Goal: Task Accomplishment & Management: Use online tool/utility

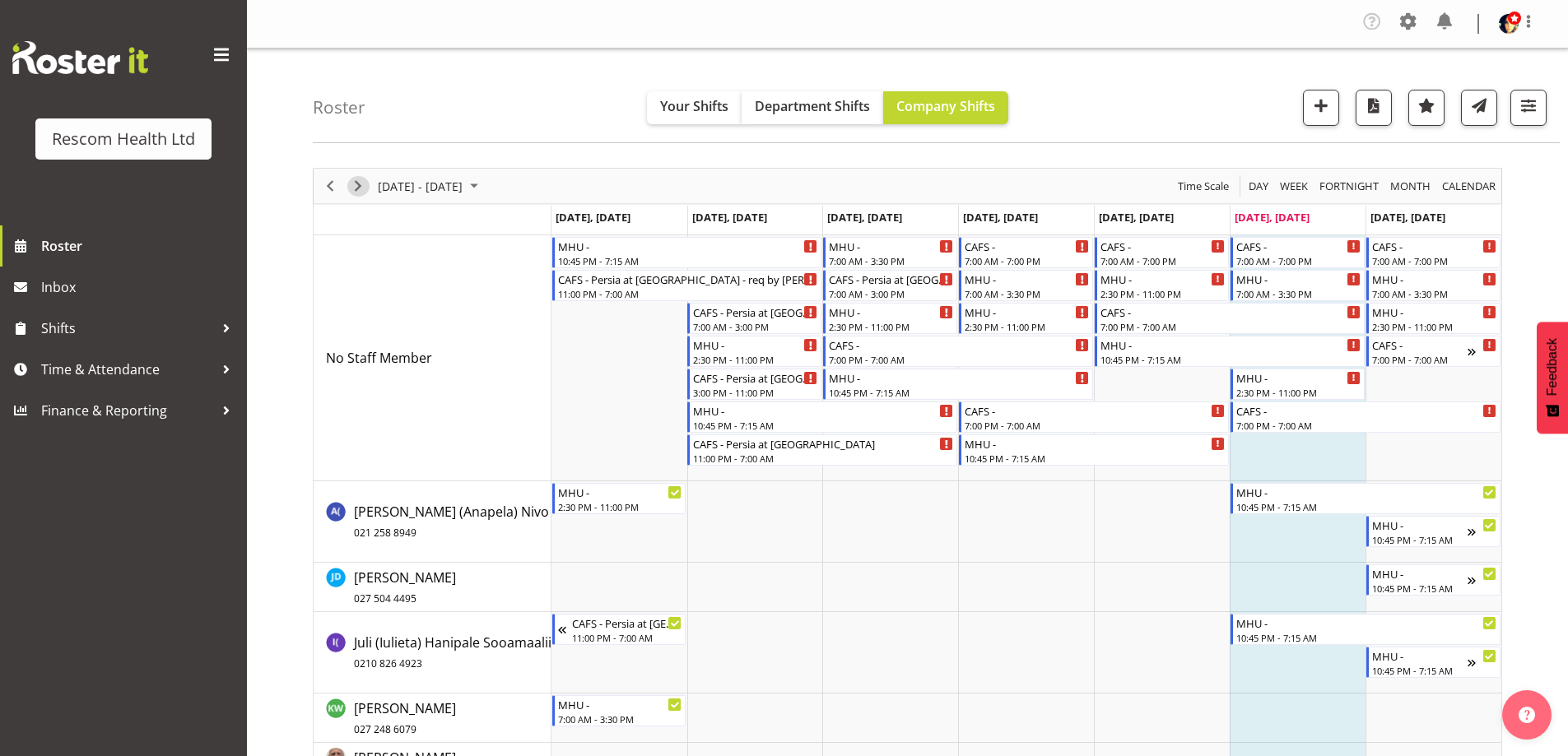
click at [354, 183] on span "Next" at bounding box center [358, 186] width 20 height 21
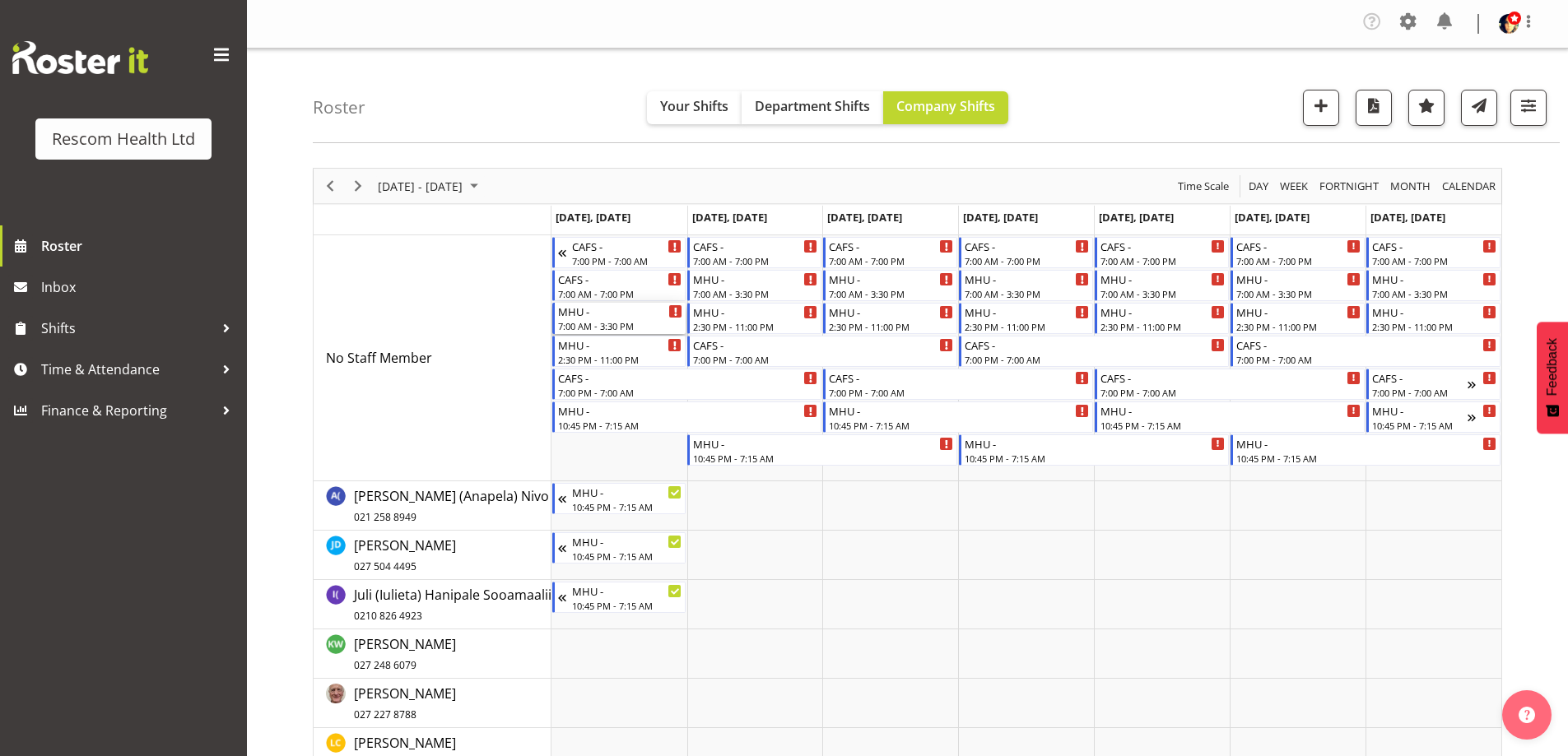
click at [624, 323] on div "7:00 AM - 3:30 PM" at bounding box center [620, 325] width 125 height 13
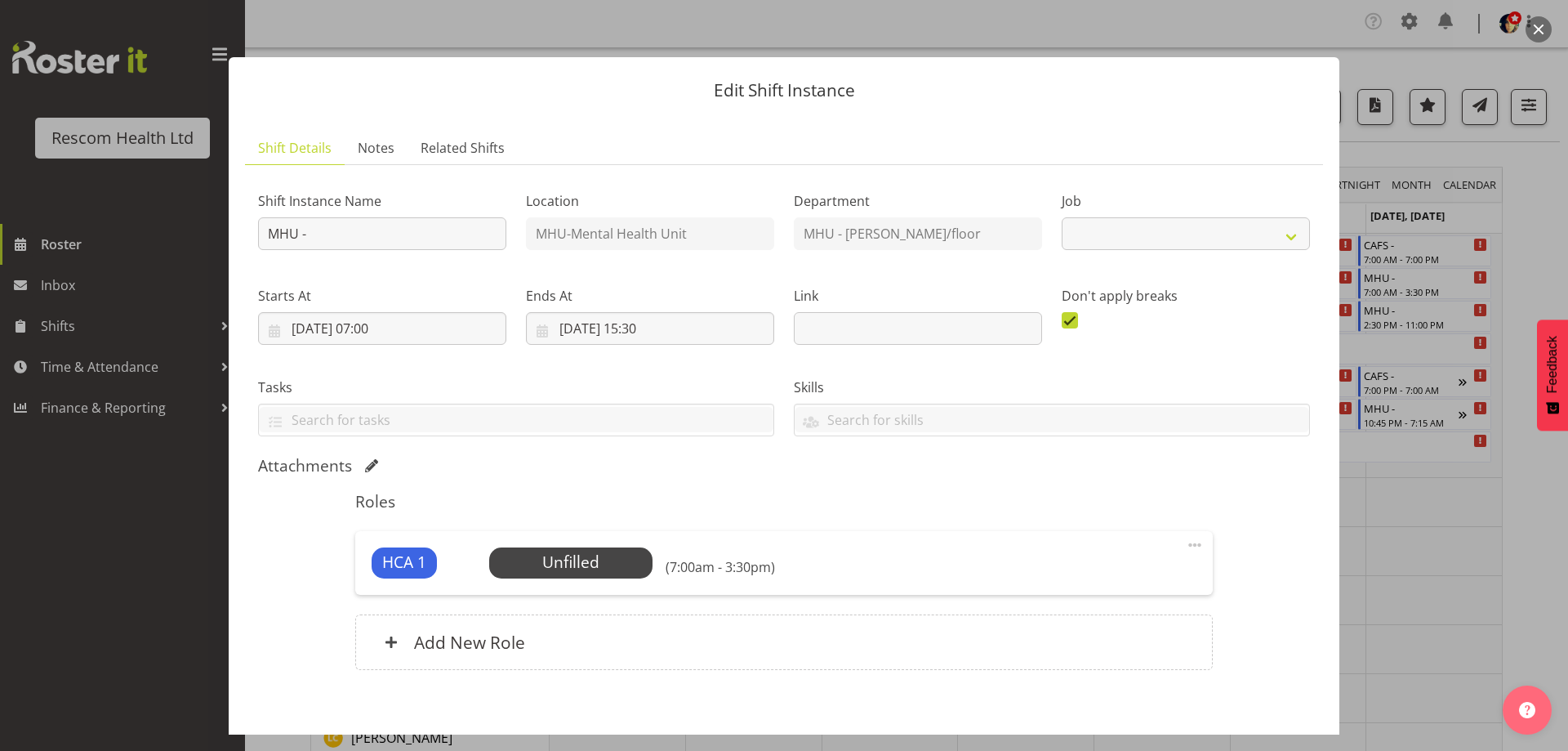
select select "4188"
click at [583, 560] on span "Select Employee" at bounding box center [570, 563] width 122 height 24
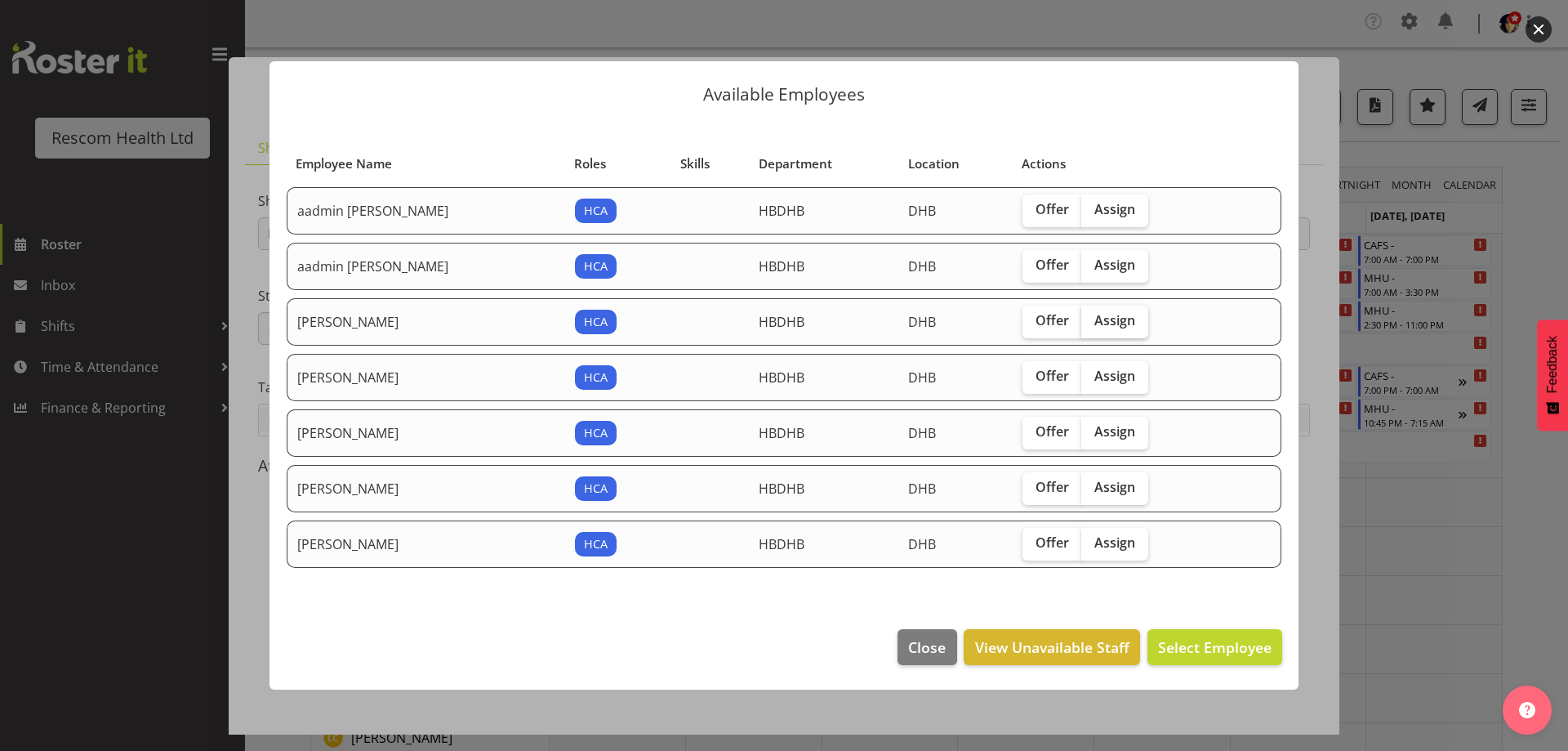
drag, startPoint x: 1098, startPoint y: 317, endPoint x: 1122, endPoint y: 387, distance: 74.0
click at [1099, 317] on span "Assign" at bounding box center [1114, 320] width 40 height 17
click at [1092, 317] on input "Assign" at bounding box center [1086, 320] width 11 height 11
checkbox input "true"
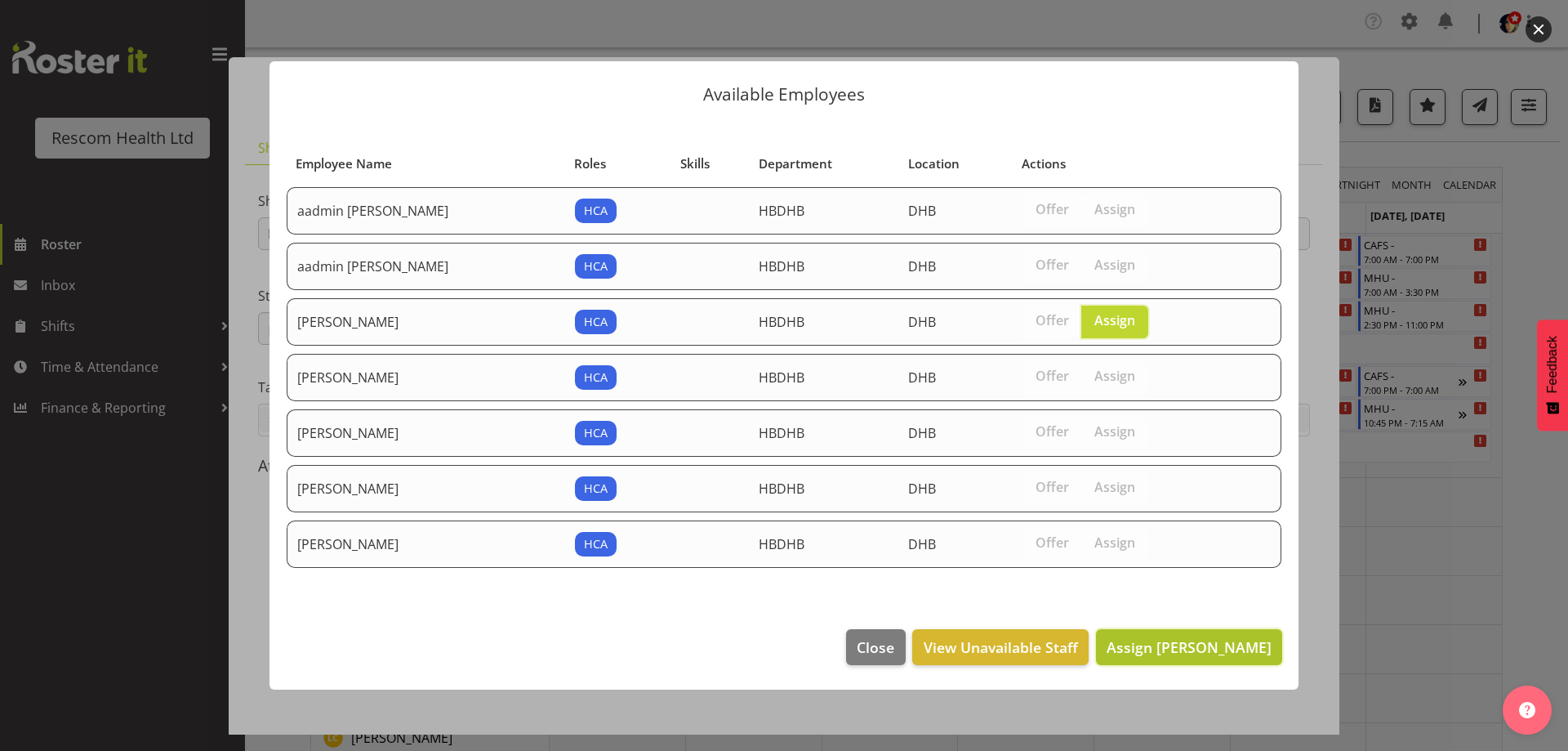
click at [1190, 653] on span "Assign [PERSON_NAME]" at bounding box center [1190, 648] width 165 height 20
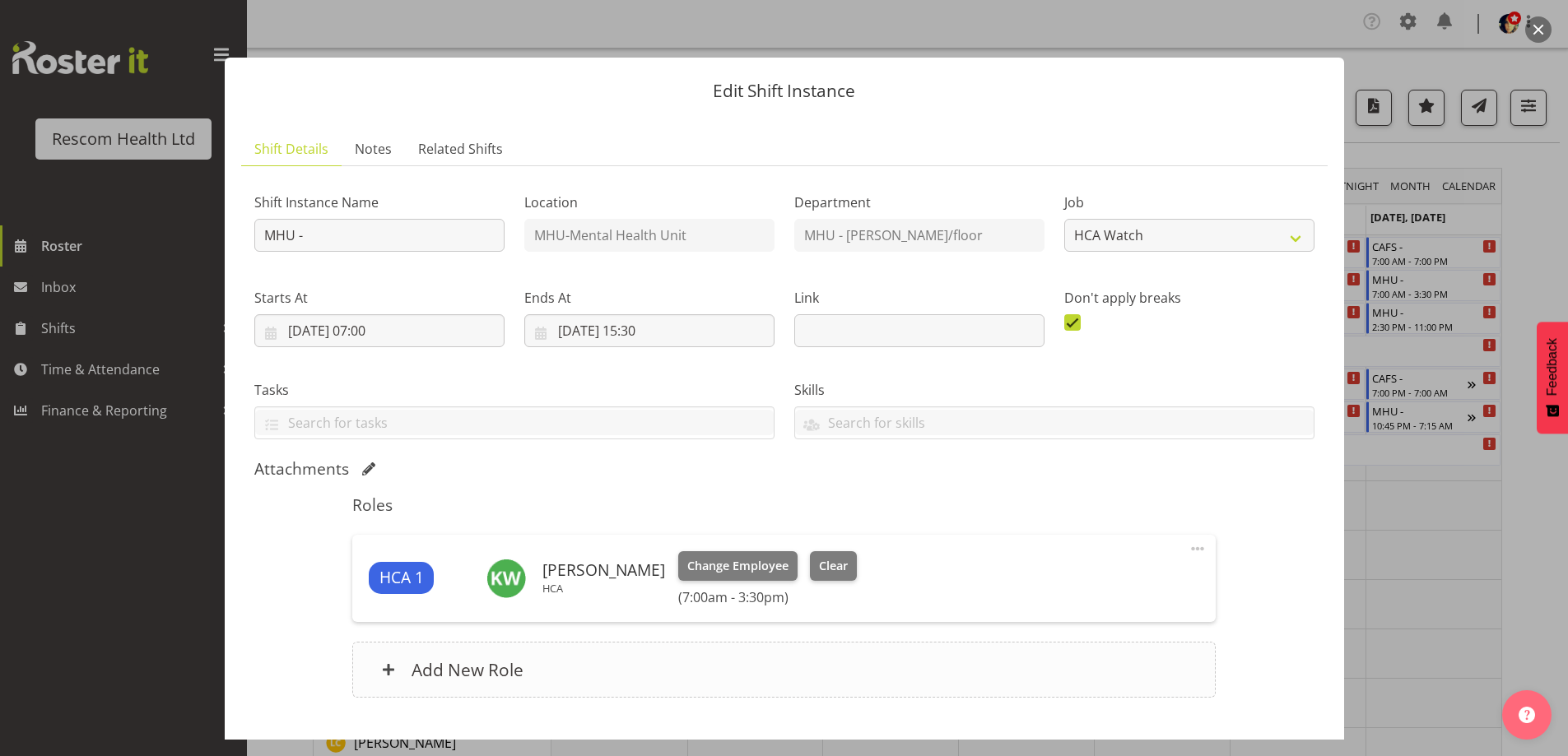
click at [441, 671] on h6 "Add New Role" at bounding box center [467, 670] width 112 height 22
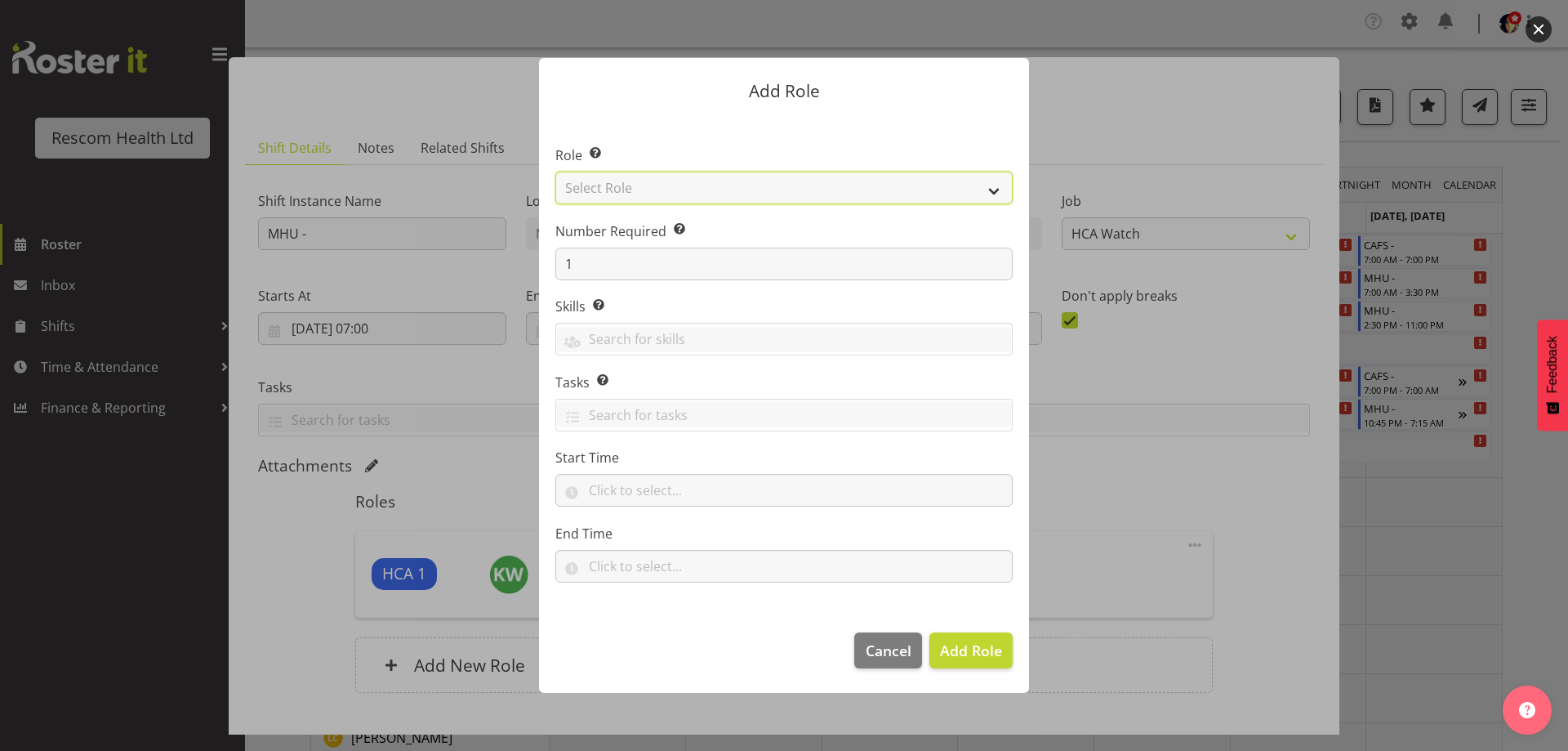
click at [590, 188] on select "Select Role HCA" at bounding box center [784, 187] width 457 height 33
select select "1100"
click at [555, 171] on select "Select Role HCA" at bounding box center [784, 187] width 457 height 33
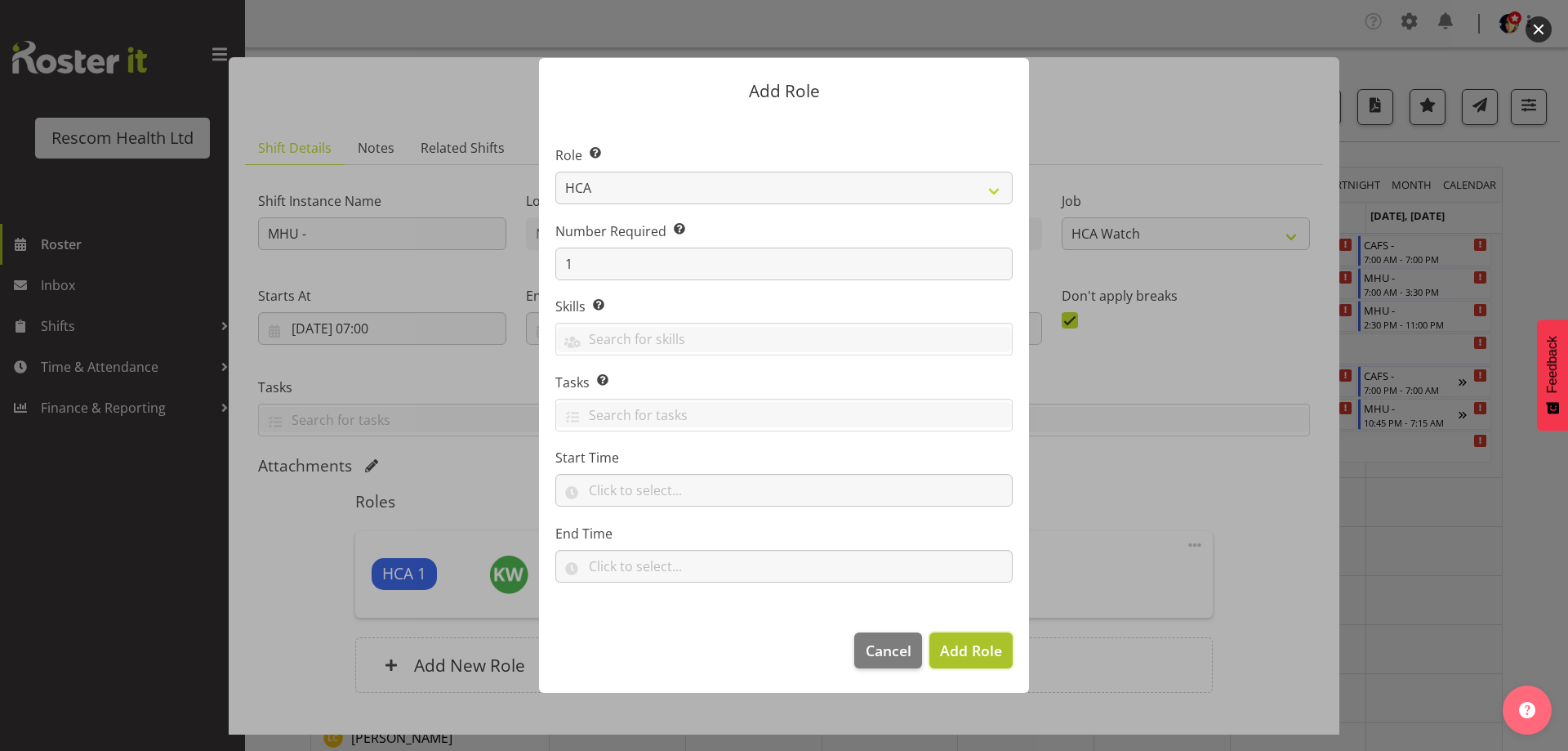
click at [974, 658] on span "Add Role" at bounding box center [970, 650] width 62 height 20
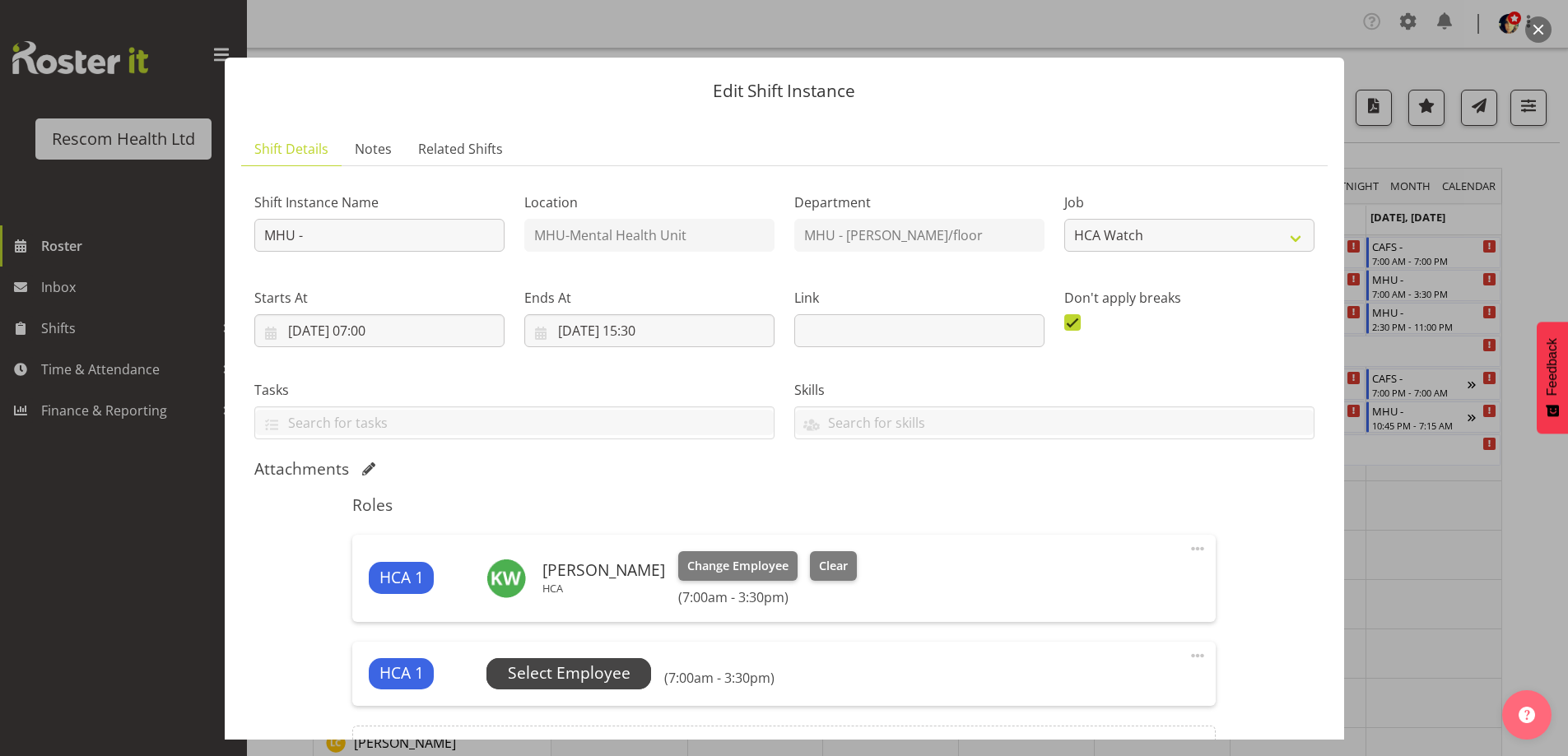
click at [548, 677] on span "Select Employee" at bounding box center [570, 674] width 123 height 24
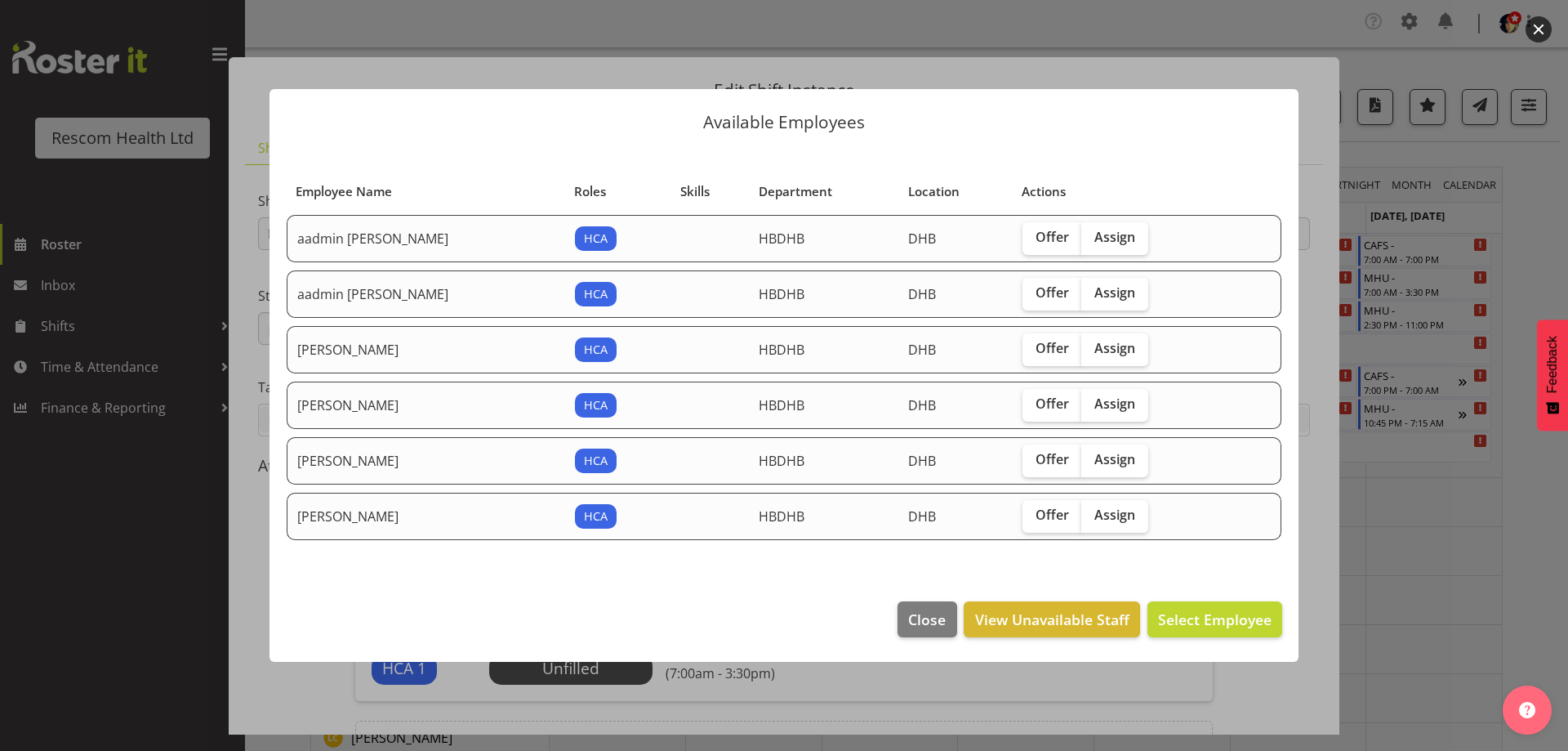
drag, startPoint x: 1093, startPoint y: 454, endPoint x: 1130, endPoint y: 479, distance: 44.7
click at [1096, 454] on span "Assign" at bounding box center [1114, 459] width 40 height 17
click at [1092, 454] on input "Assign" at bounding box center [1086, 459] width 11 height 11
checkbox input "true"
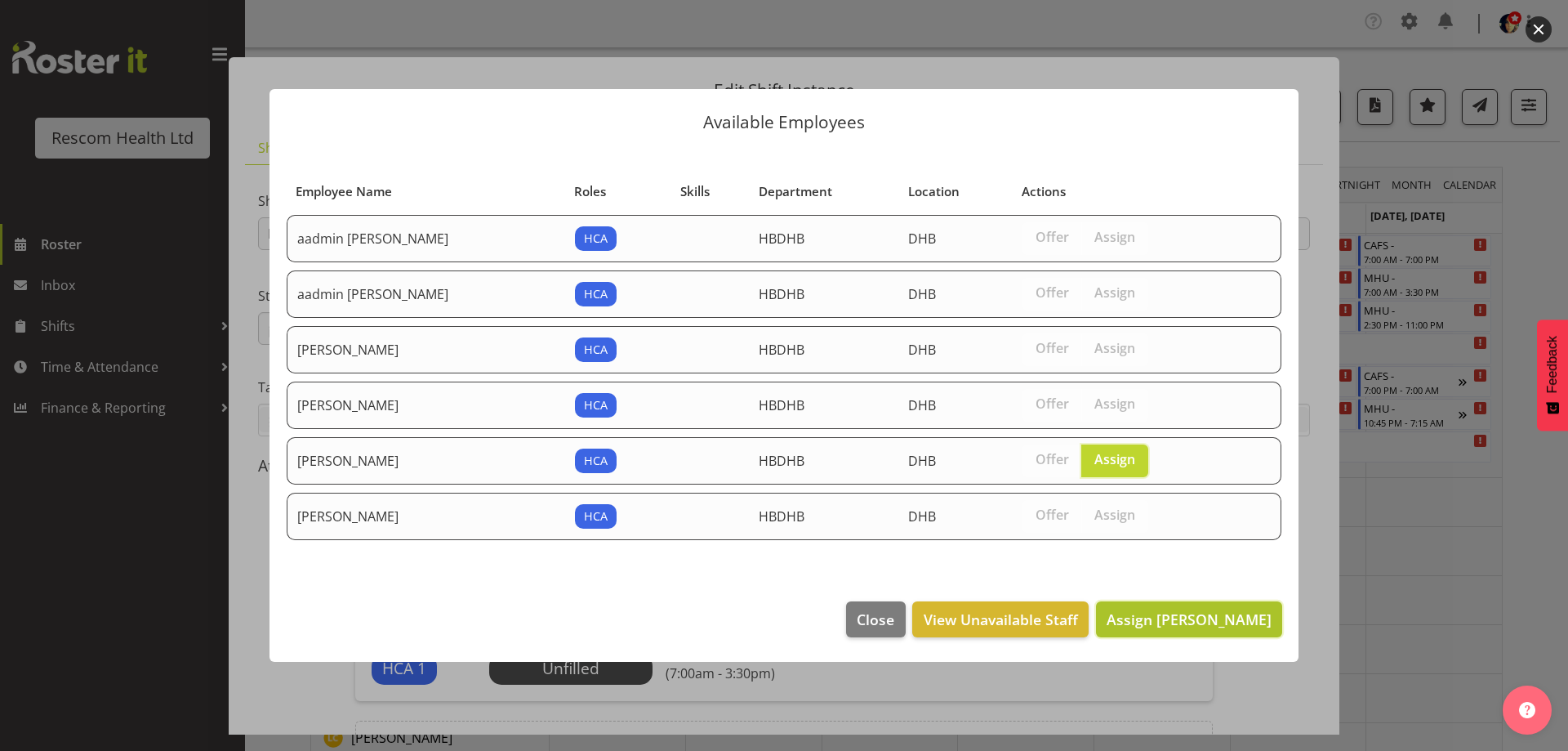
drag, startPoint x: 1211, startPoint y: 626, endPoint x: 1222, endPoint y: 634, distance: 13.6
click at [1212, 626] on span "Assign [PERSON_NAME]" at bounding box center [1190, 620] width 165 height 20
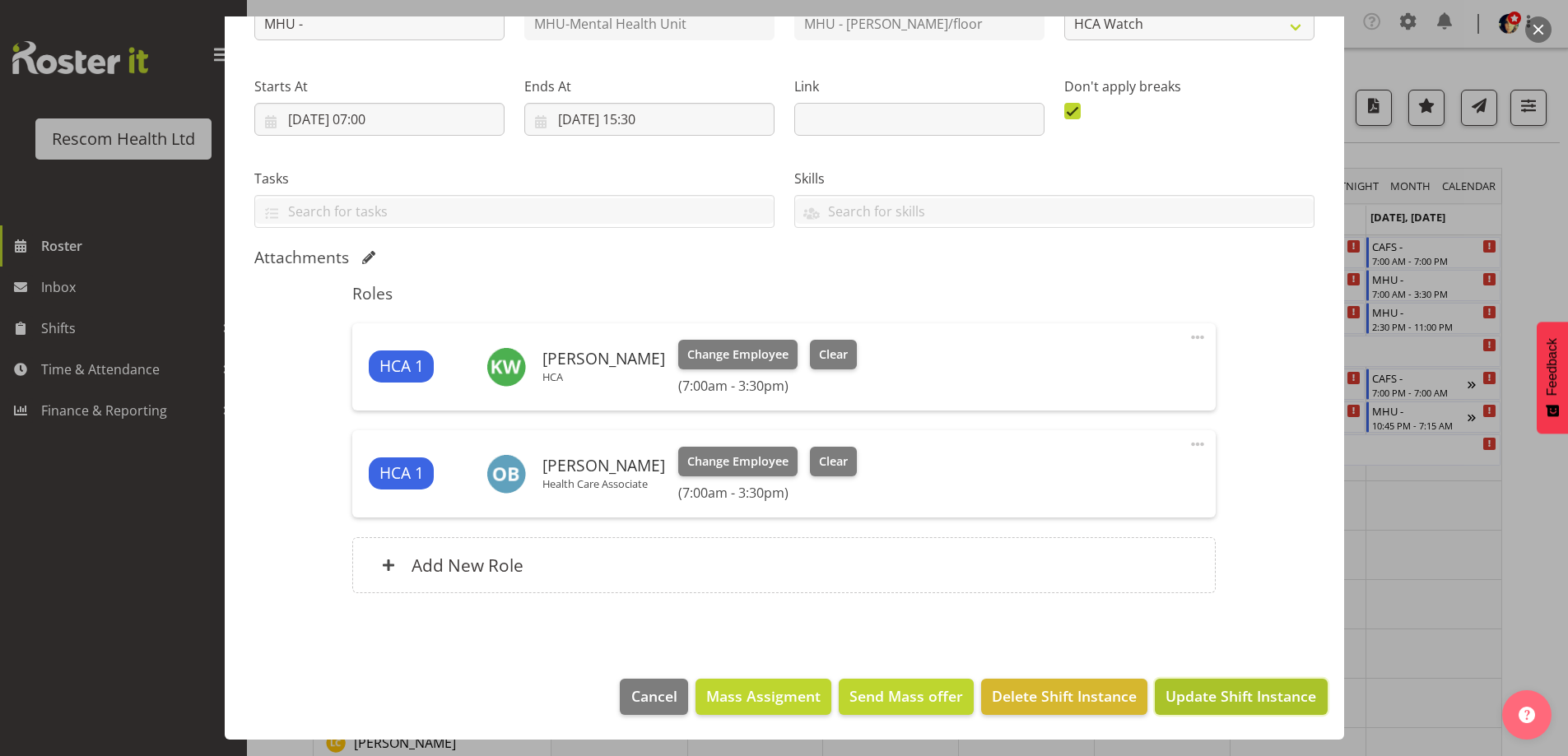
click at [1233, 688] on span "Update Shift Instance" at bounding box center [1241, 696] width 151 height 22
